Goal: Task Accomplishment & Management: Complete application form

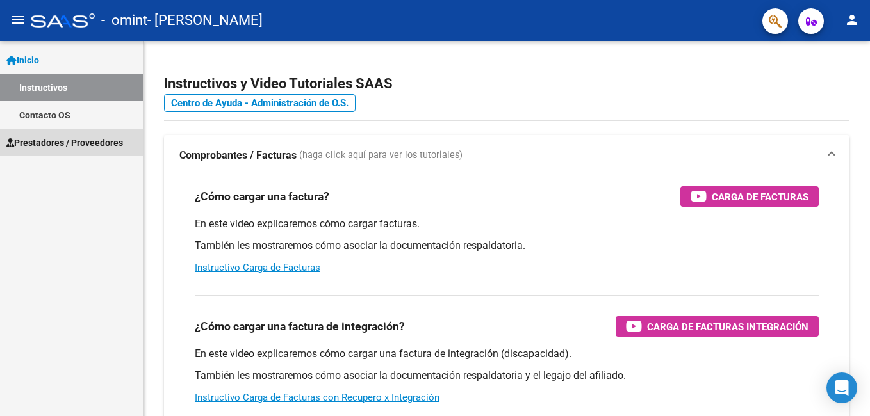
click at [49, 138] on span "Prestadores / Proveedores" at bounding box center [64, 143] width 117 height 14
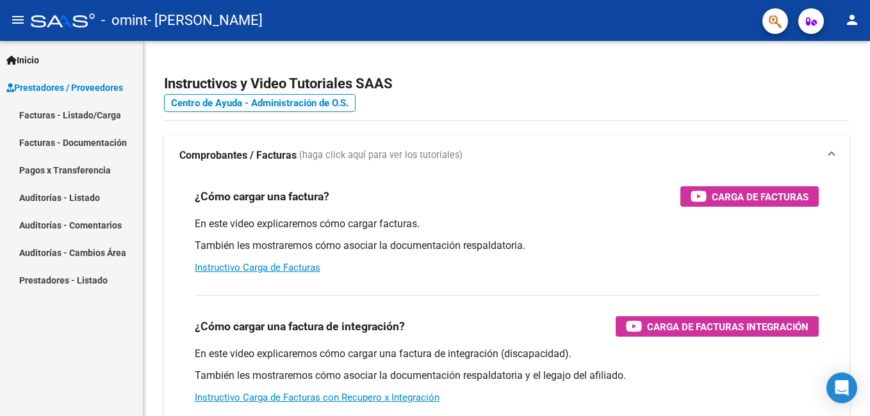
click at [63, 113] on link "Facturas - Listado/Carga" at bounding box center [71, 115] width 143 height 28
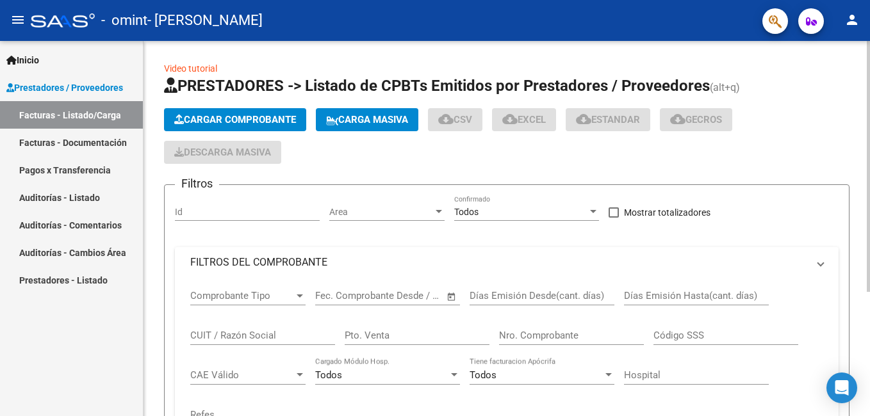
click at [219, 119] on span "Cargar Comprobante" at bounding box center [235, 120] width 122 height 12
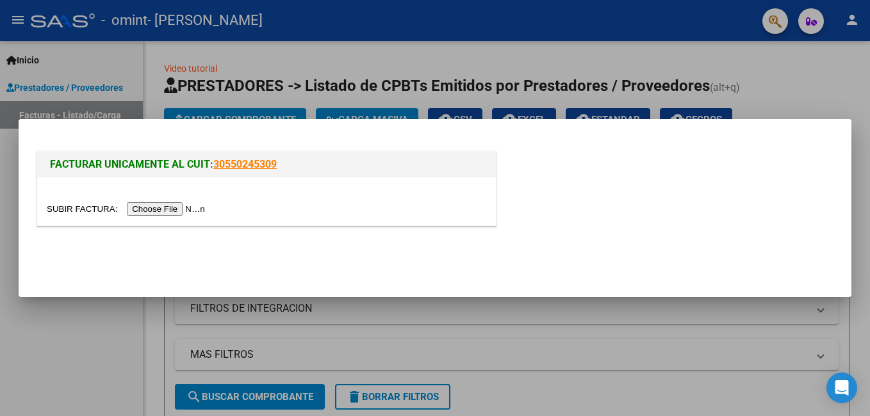
click at [180, 206] on input "file" at bounding box center [128, 208] width 162 height 13
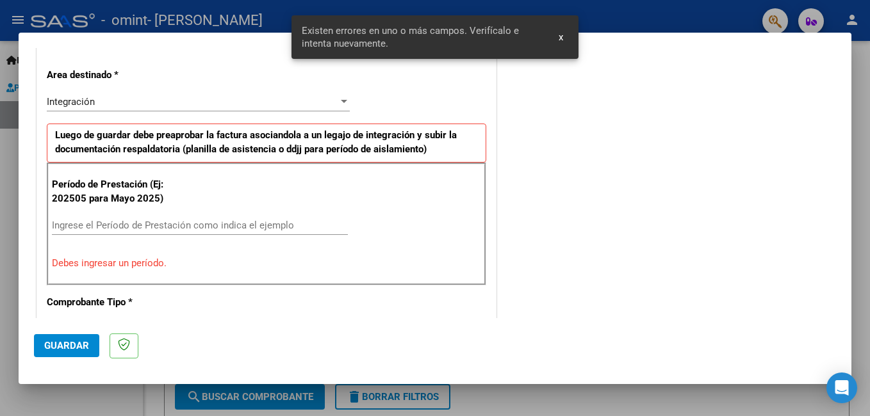
scroll to position [287, 0]
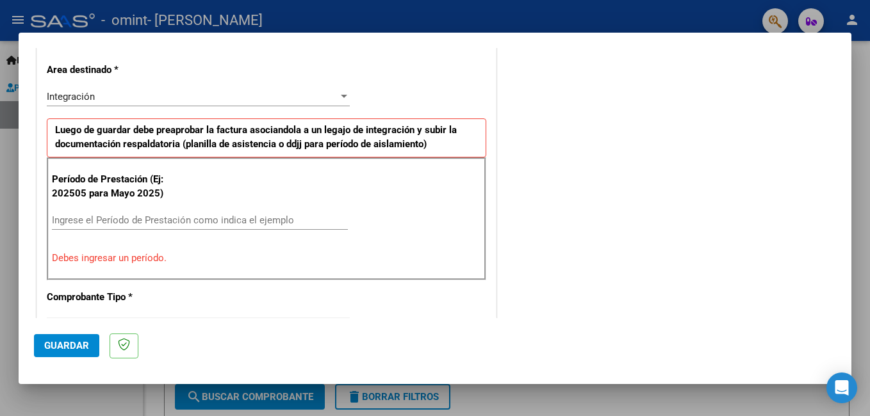
click at [115, 223] on input "Ingrese el Período de Prestación como indica el ejemplo" at bounding box center [200, 221] width 296 height 12
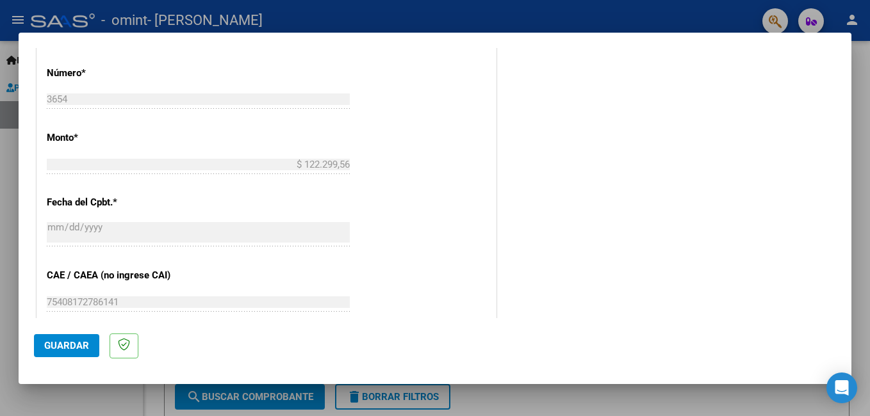
scroll to position [736, 0]
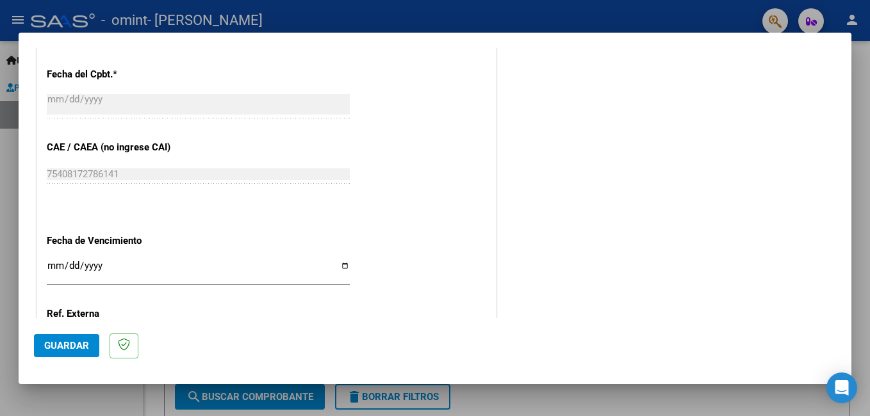
type input "202509"
click at [340, 266] on input "Ingresar la fecha" at bounding box center [198, 271] width 303 height 21
type input "[DATE]"
click at [65, 344] on span "Guardar" at bounding box center [66, 346] width 45 height 12
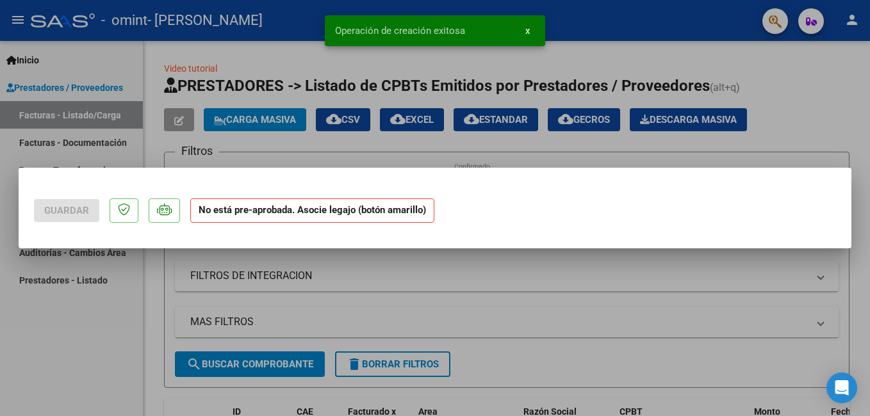
scroll to position [0, 0]
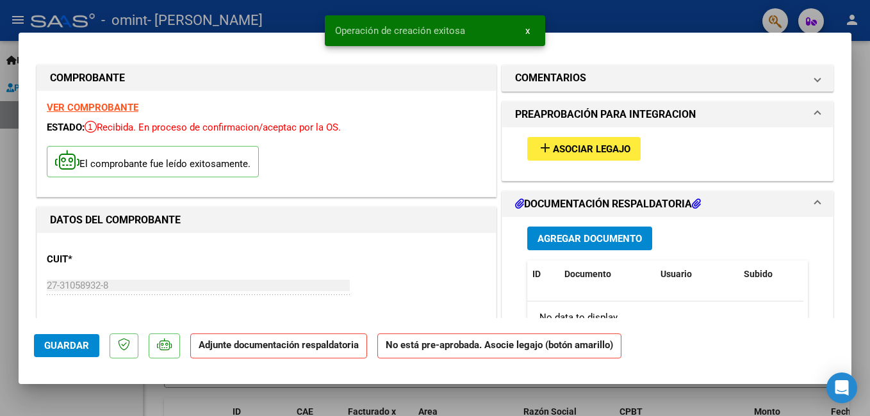
click at [608, 151] on span "Asociar Legajo" at bounding box center [592, 150] width 78 height 12
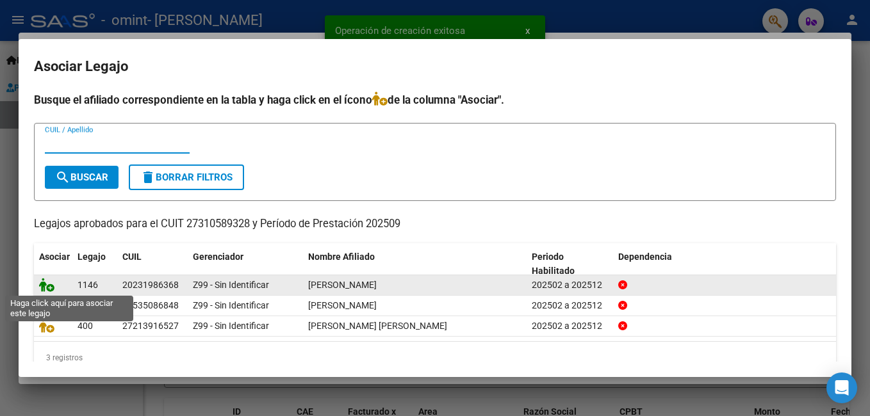
click at [45, 286] on icon at bounding box center [46, 285] width 15 height 14
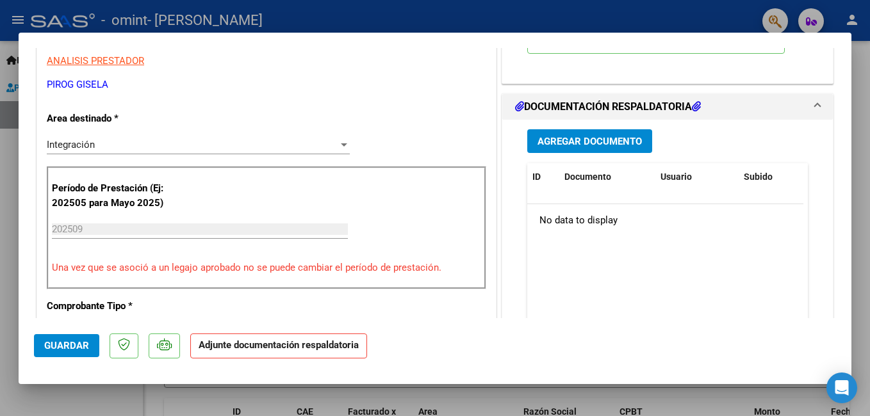
scroll to position [320, 0]
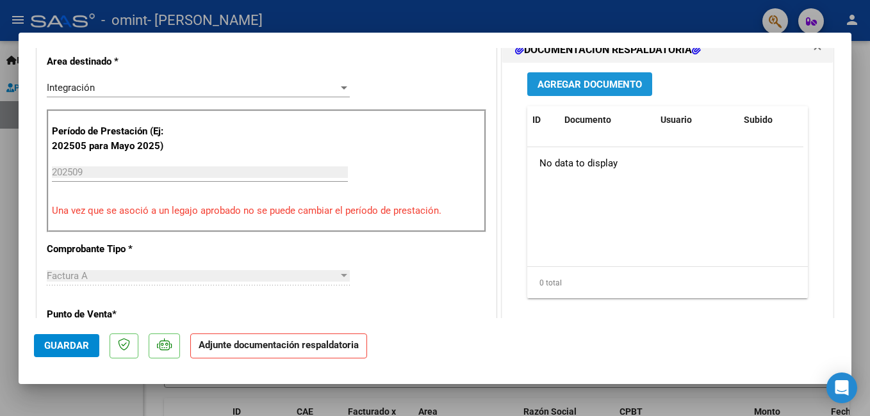
click at [587, 83] on span "Agregar Documento" at bounding box center [590, 85] width 104 height 12
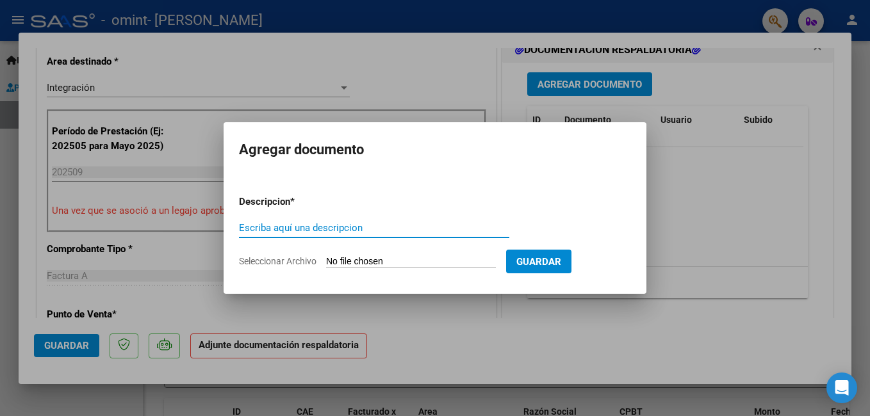
click at [270, 223] on input "Escriba aquí una descripcion" at bounding box center [374, 228] width 270 height 12
type input "Planilla de asistencia"
click at [352, 260] on input "Seleccionar Archivo" at bounding box center [411, 262] width 170 height 12
type input "C:\fakepath\[PERSON_NAME] - TO - SEPTIEMBRE.pdf"
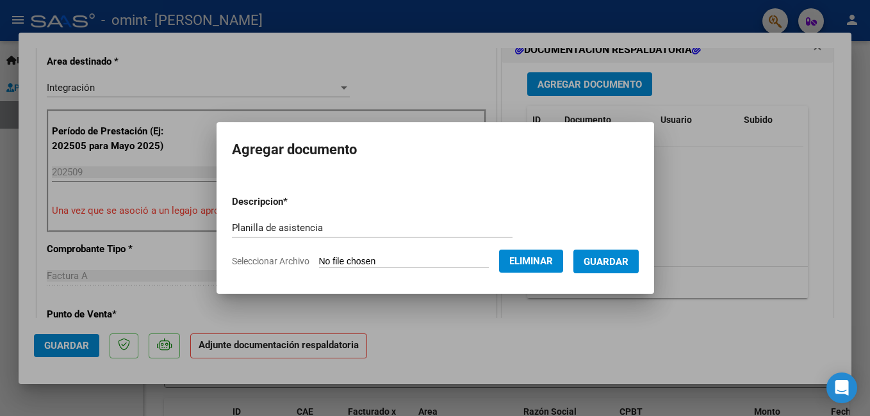
click at [624, 264] on span "Guardar" at bounding box center [606, 262] width 45 height 12
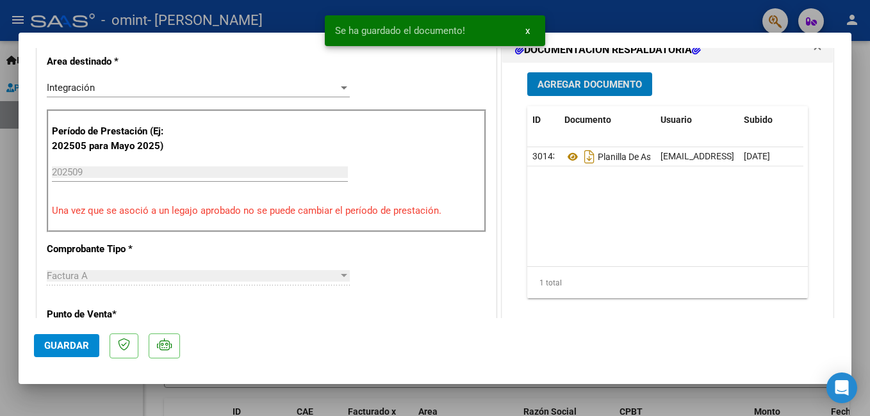
click at [859, 209] on div at bounding box center [435, 208] width 870 height 416
type input "$ 0,00"
